Goal: Information Seeking & Learning: Learn about a topic

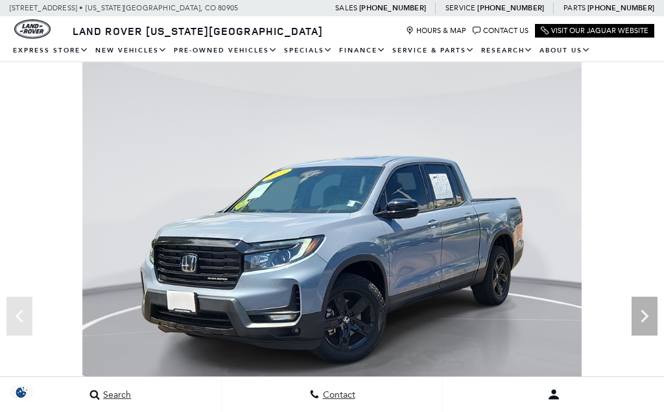
click at [641, 313] on icon "Next" at bounding box center [644, 316] width 26 height 26
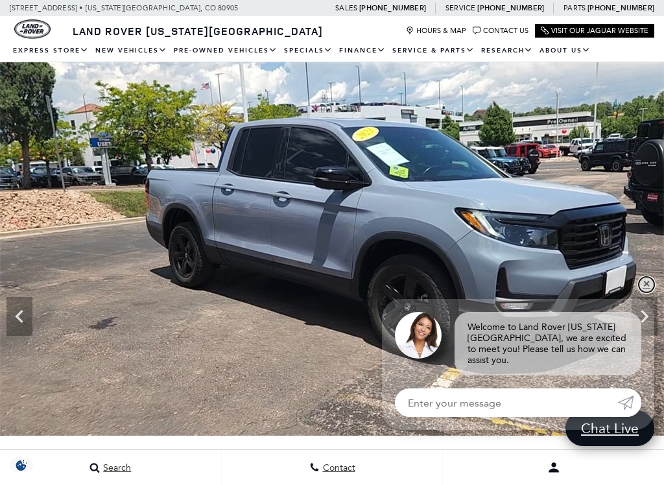
click at [651, 292] on link "✕" at bounding box center [646, 285] width 16 height 16
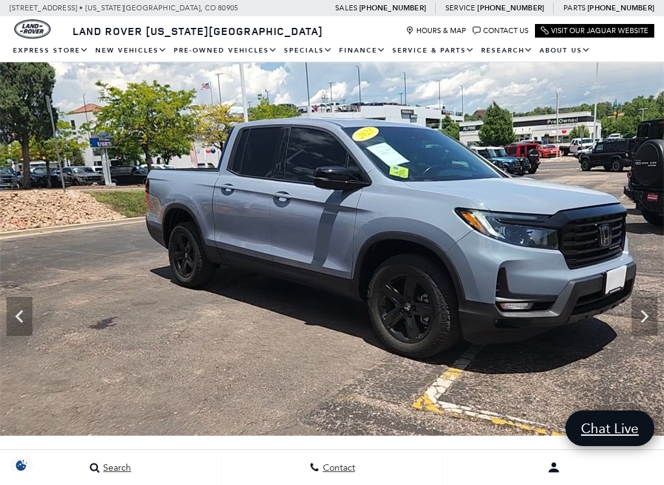
click at [645, 312] on icon "Next" at bounding box center [644, 316] width 26 height 26
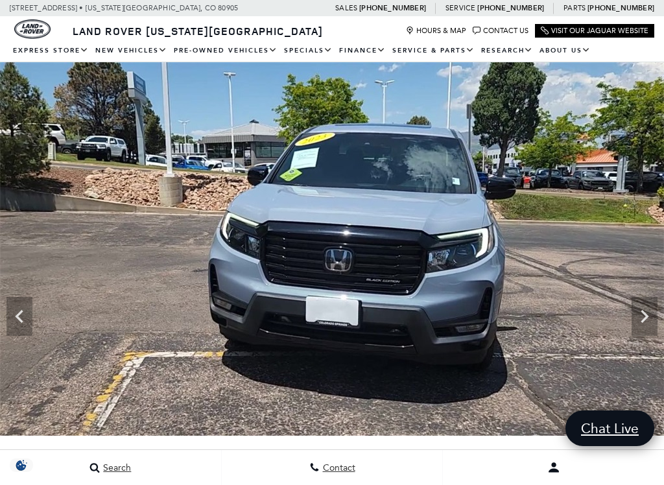
click at [640, 321] on icon "Next" at bounding box center [644, 316] width 26 height 26
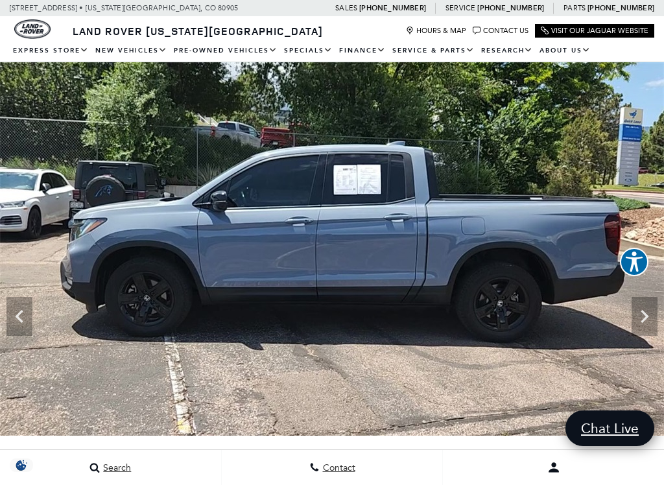
click at [649, 321] on icon "Next" at bounding box center [644, 316] width 26 height 26
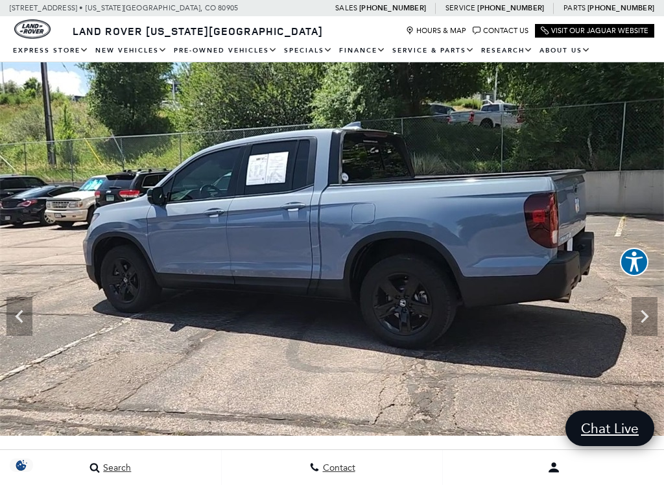
click at [651, 317] on icon "Next" at bounding box center [644, 316] width 26 height 26
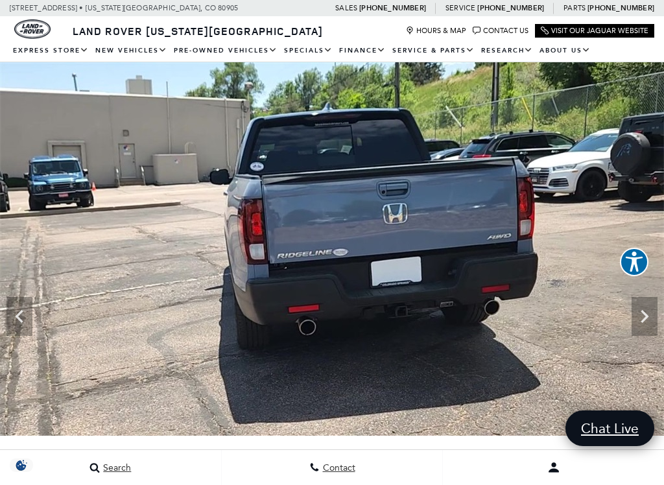
click at [640, 321] on icon "Next" at bounding box center [644, 316] width 26 height 26
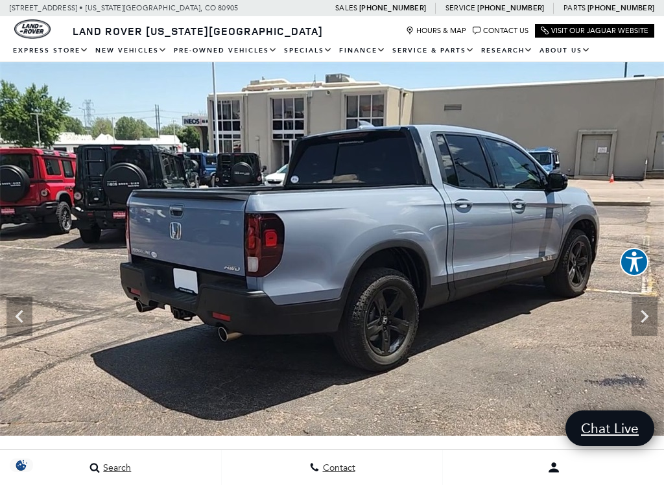
click at [642, 318] on icon "Next" at bounding box center [644, 316] width 26 height 26
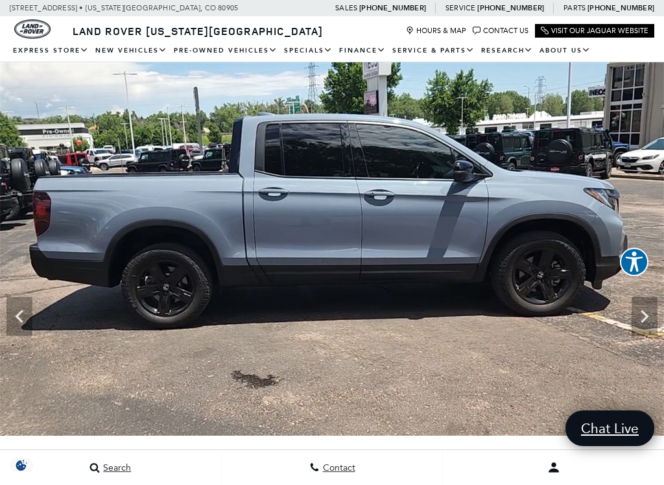
click at [642, 316] on icon "Next" at bounding box center [644, 316] width 26 height 26
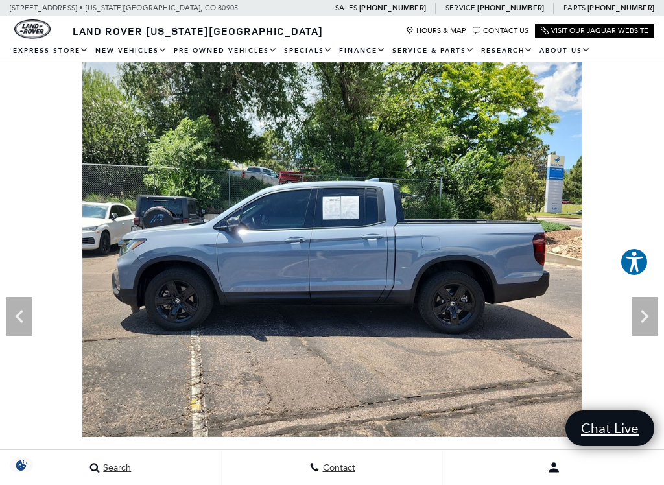
click at [645, 316] on icon "Next" at bounding box center [644, 316] width 26 height 26
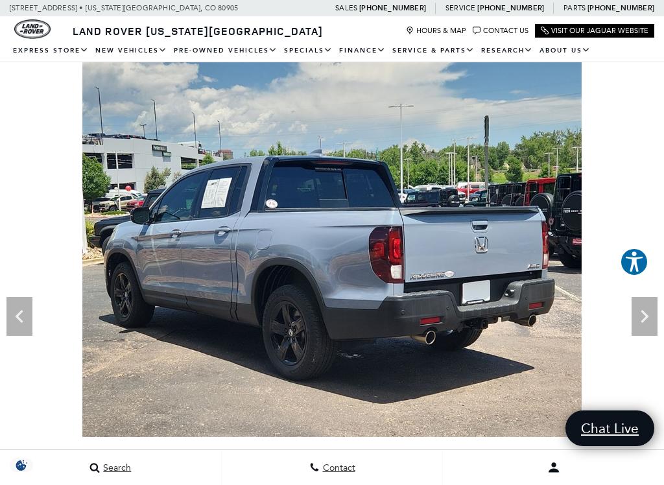
click at [647, 318] on icon "Next" at bounding box center [644, 316] width 26 height 26
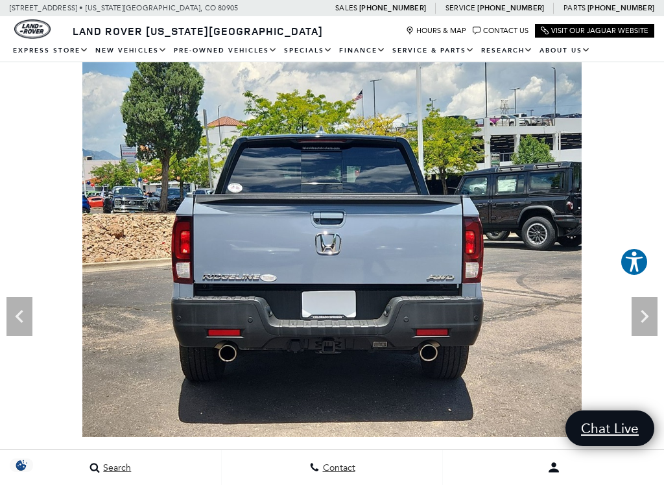
click at [645, 314] on icon "Next" at bounding box center [644, 316] width 8 height 13
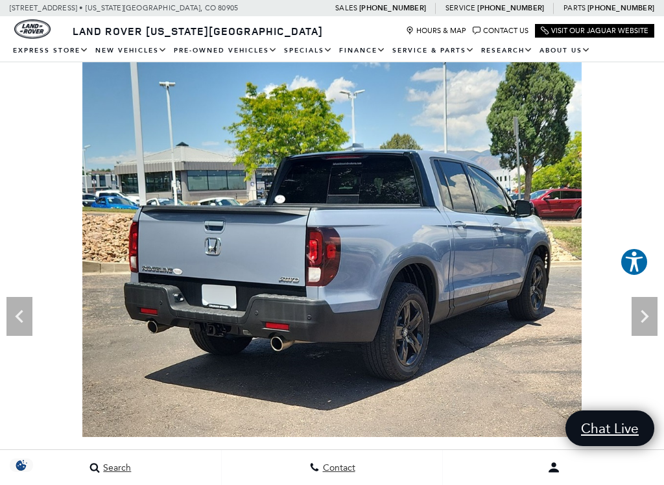
click at [644, 310] on icon "Next" at bounding box center [644, 316] width 26 height 26
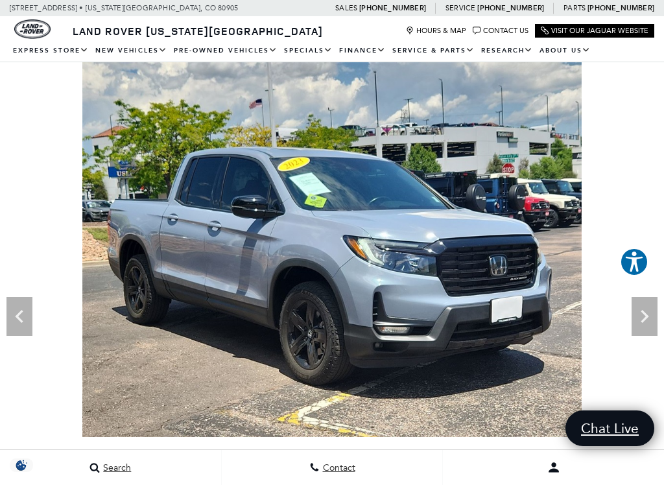
click at [648, 316] on icon "Next" at bounding box center [644, 316] width 8 height 13
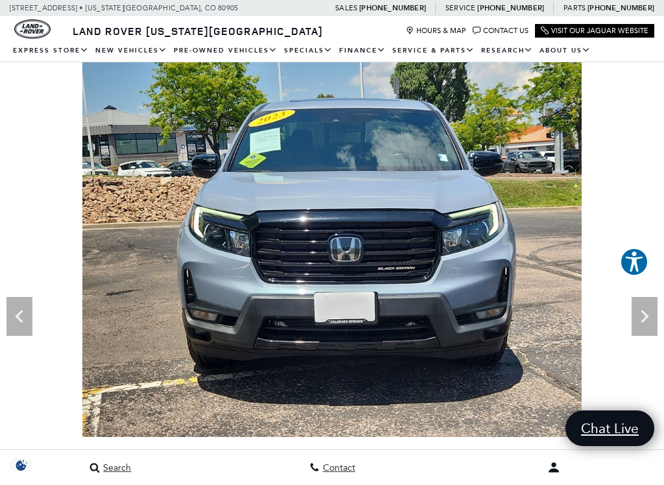
click at [648, 310] on icon "Next" at bounding box center [644, 316] width 26 height 26
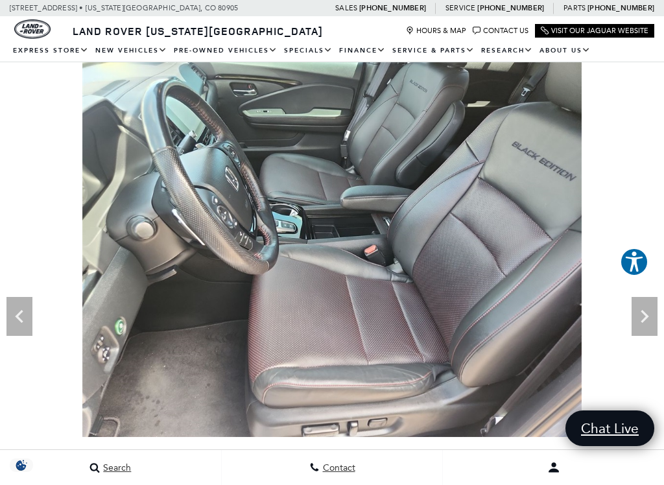
click at [651, 316] on icon "Next" at bounding box center [644, 316] width 26 height 26
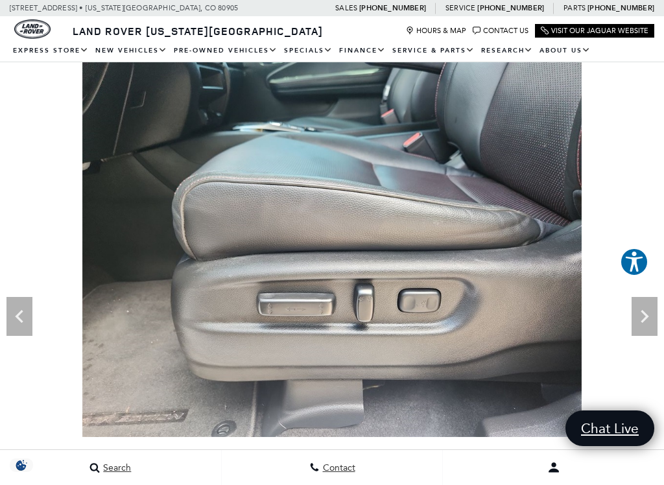
click at [646, 314] on icon "Next" at bounding box center [644, 316] width 26 height 26
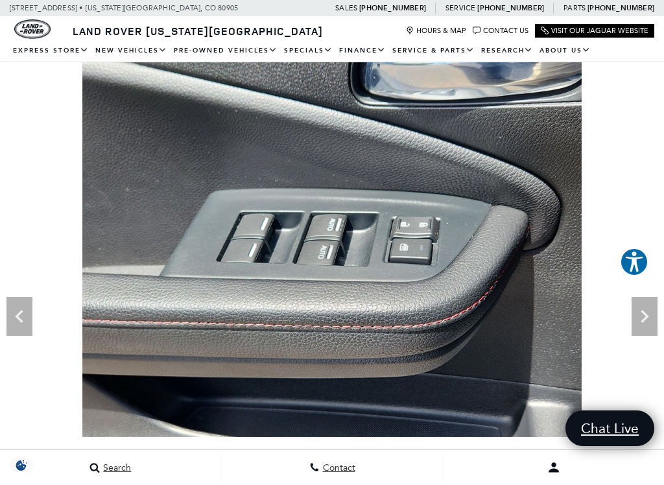
click at [653, 137] on img at bounding box center [332, 249] width 664 height 375
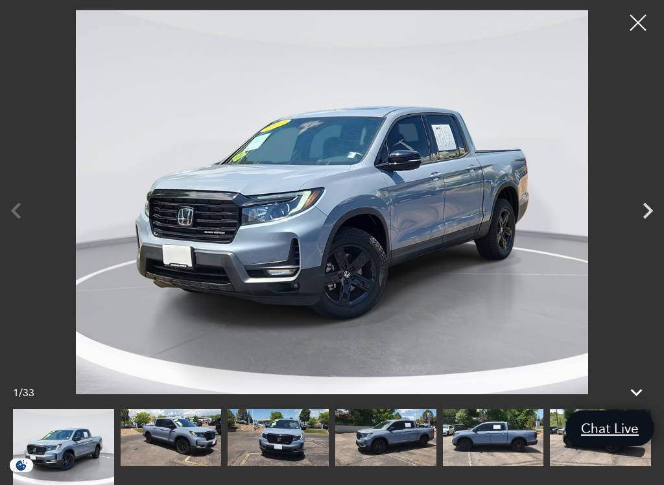
click at [656, 213] on icon "Next" at bounding box center [647, 210] width 32 height 32
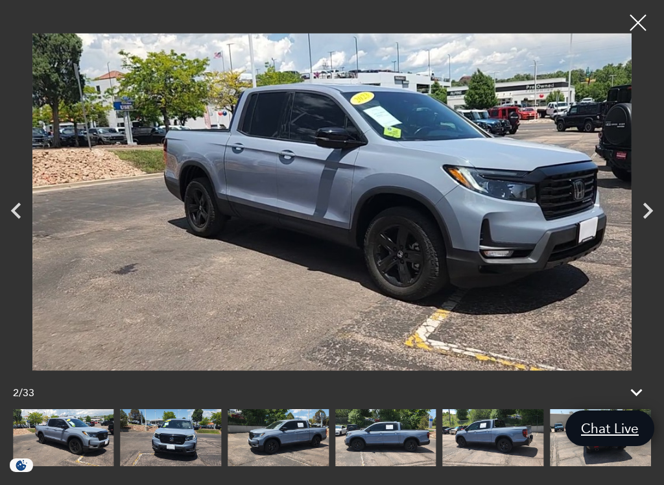
click at [652, 16] on div at bounding box center [637, 22] width 32 height 32
